Goal: Find specific page/section: Find specific page/section

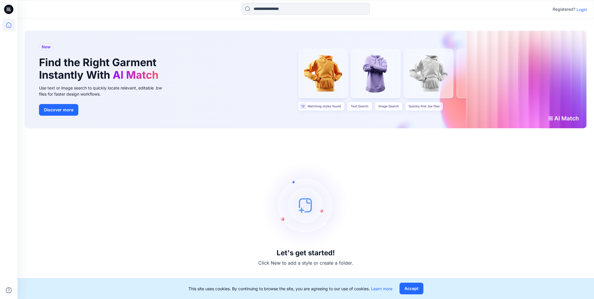
click at [581, 10] on p "Login" at bounding box center [581, 9] width 10 height 6
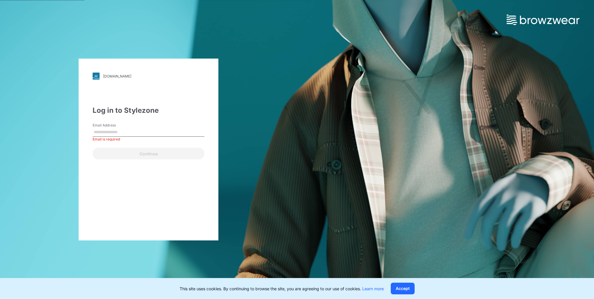
click at [161, 129] on input "Email Address" at bounding box center [149, 132] width 112 height 9
paste input "**********"
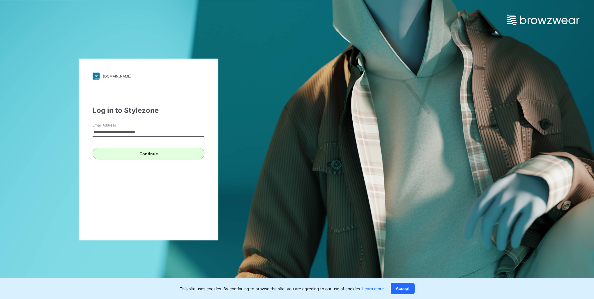
type input "**********"
click at [148, 155] on button "Continue" at bounding box center [149, 154] width 112 height 12
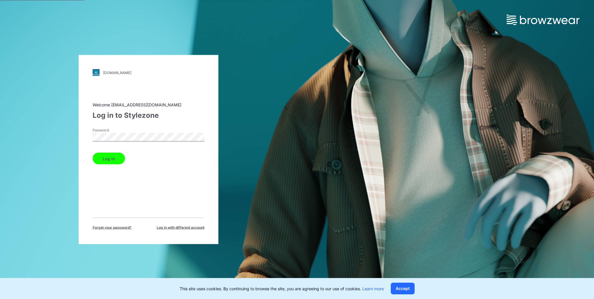
click at [93, 152] on button "Log in" at bounding box center [109, 158] width 32 height 12
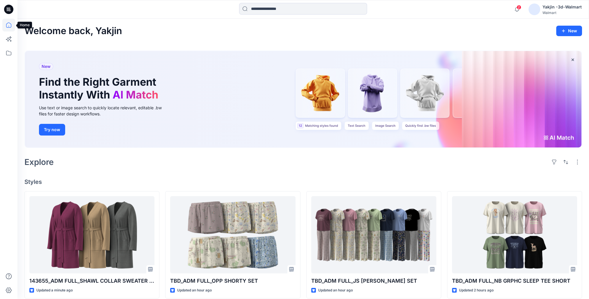
click at [10, 25] on icon at bounding box center [8, 25] width 13 height 13
click at [10, 54] on icon at bounding box center [8, 53] width 13 height 13
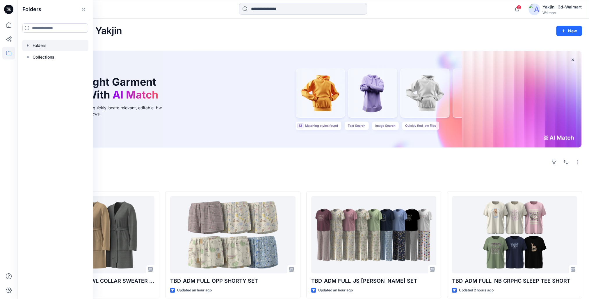
click at [50, 48] on div at bounding box center [55, 46] width 66 height 12
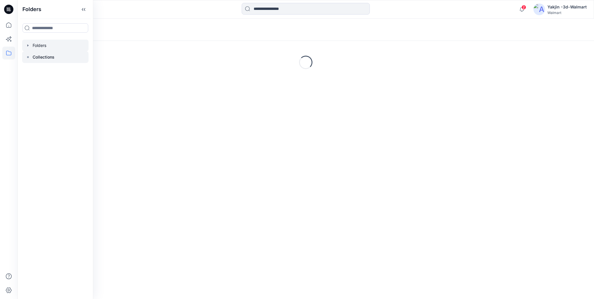
click at [29, 56] on icon at bounding box center [28, 57] width 5 height 5
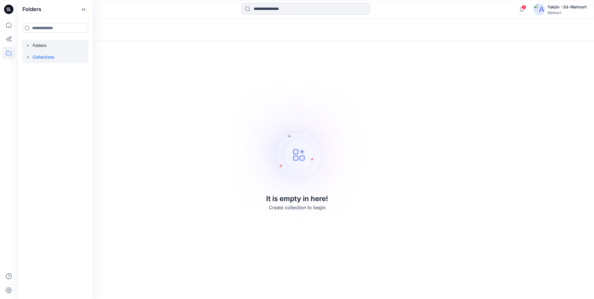
click at [31, 45] on div at bounding box center [55, 46] width 66 height 12
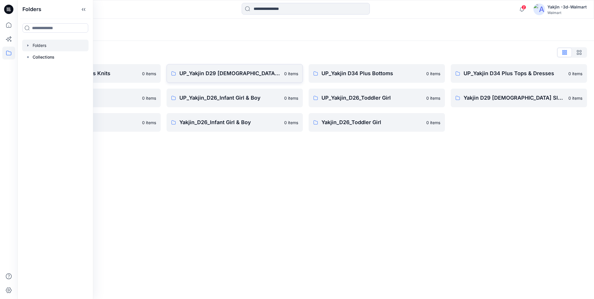
click at [234, 75] on p "UP_Yakjin D29 [DEMOGRAPHIC_DATA] Sleep" at bounding box center [229, 73] width 101 height 8
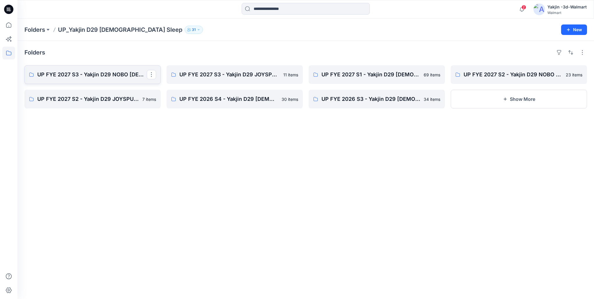
click at [125, 74] on p "UP FYE 2027 S3 - Yakjin D29 NOBO [DEMOGRAPHIC_DATA] Sleepwear" at bounding box center [91, 74] width 109 height 8
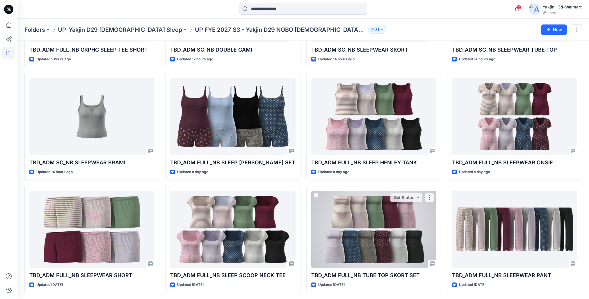
scroll to position [10, 0]
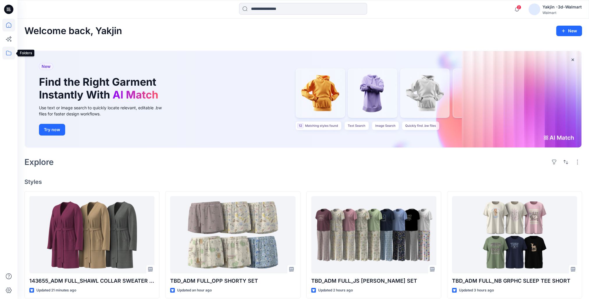
click at [10, 56] on icon at bounding box center [8, 53] width 13 height 13
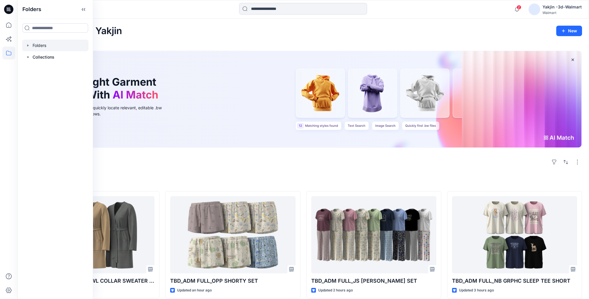
click at [28, 47] on icon "button" at bounding box center [28, 45] width 5 height 5
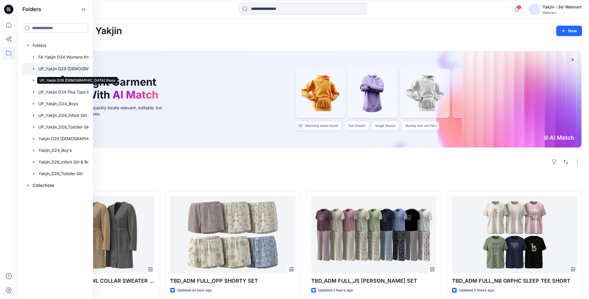
click at [46, 70] on div at bounding box center [62, 69] width 81 height 12
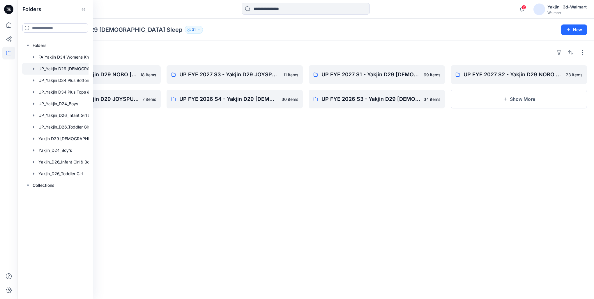
click at [200, 35] on div "Folders UP_Yakjin D29 Ladies Sleep 31 New" at bounding box center [305, 30] width 576 height 22
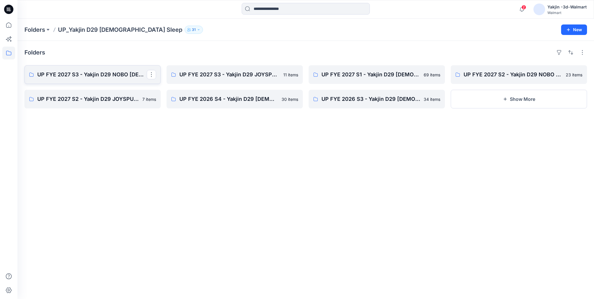
click at [82, 76] on p "UP FYE 2027 S3 - Yakjin D29 NOBO [DEMOGRAPHIC_DATA] Sleepwear" at bounding box center [91, 74] width 109 height 8
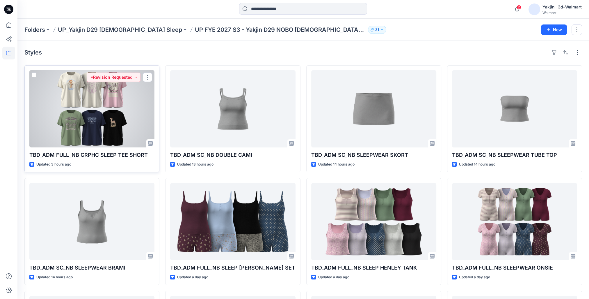
click at [90, 130] on div at bounding box center [91, 108] width 125 height 77
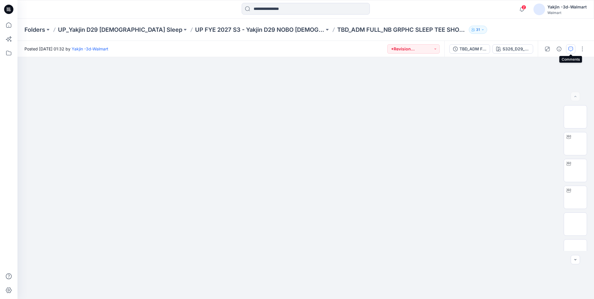
click at [570, 51] on icon "button" at bounding box center [570, 49] width 5 height 5
